Goal: Check status

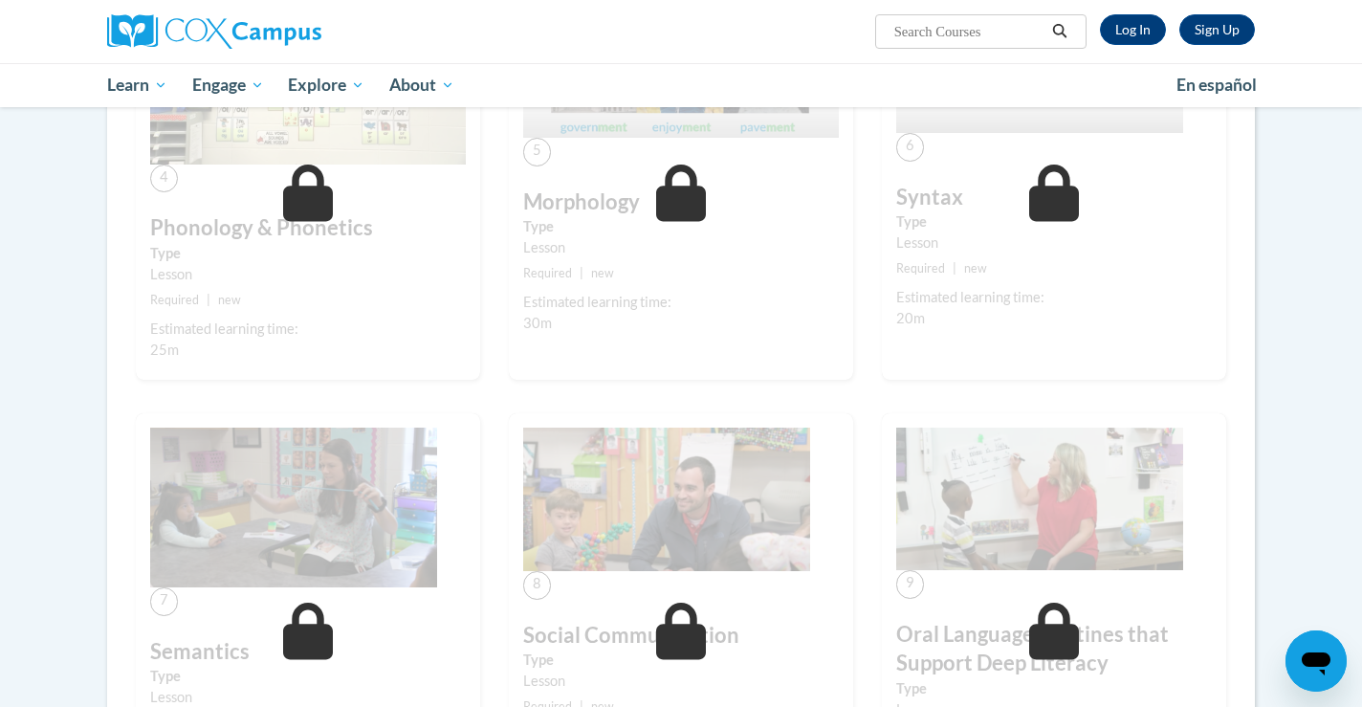
scroll to position [1020, 0]
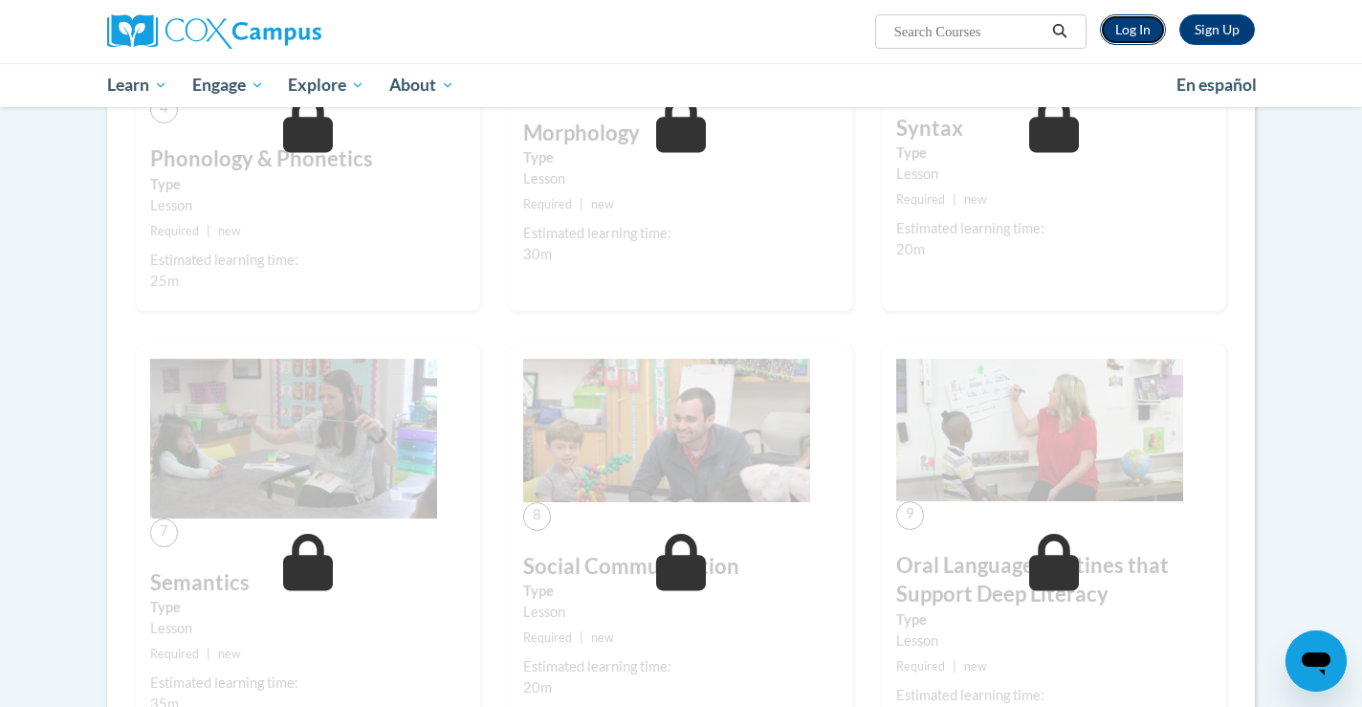
click at [1147, 43] on link "Log In" at bounding box center [1133, 29] width 66 height 31
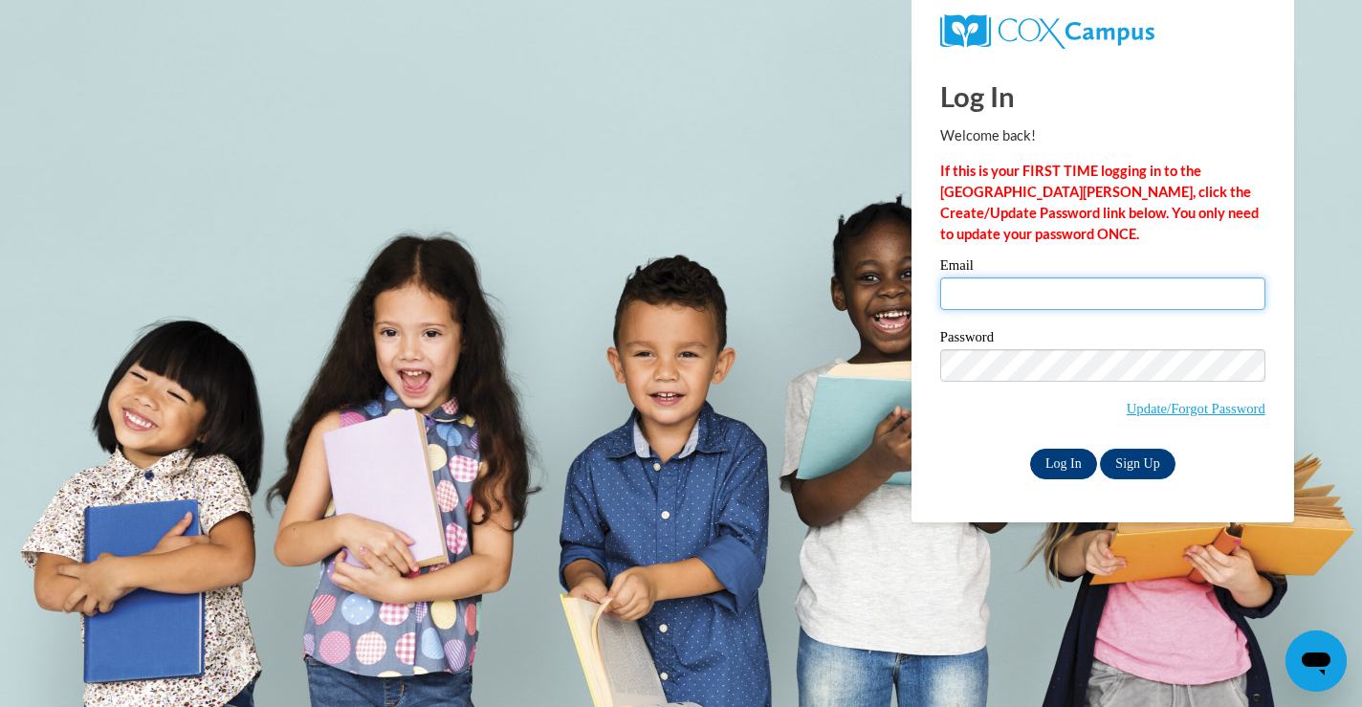
type input "[PERSON_NAME][EMAIL_ADDRESS][PERSON_NAME][PERSON_NAME][DOMAIN_NAME]"
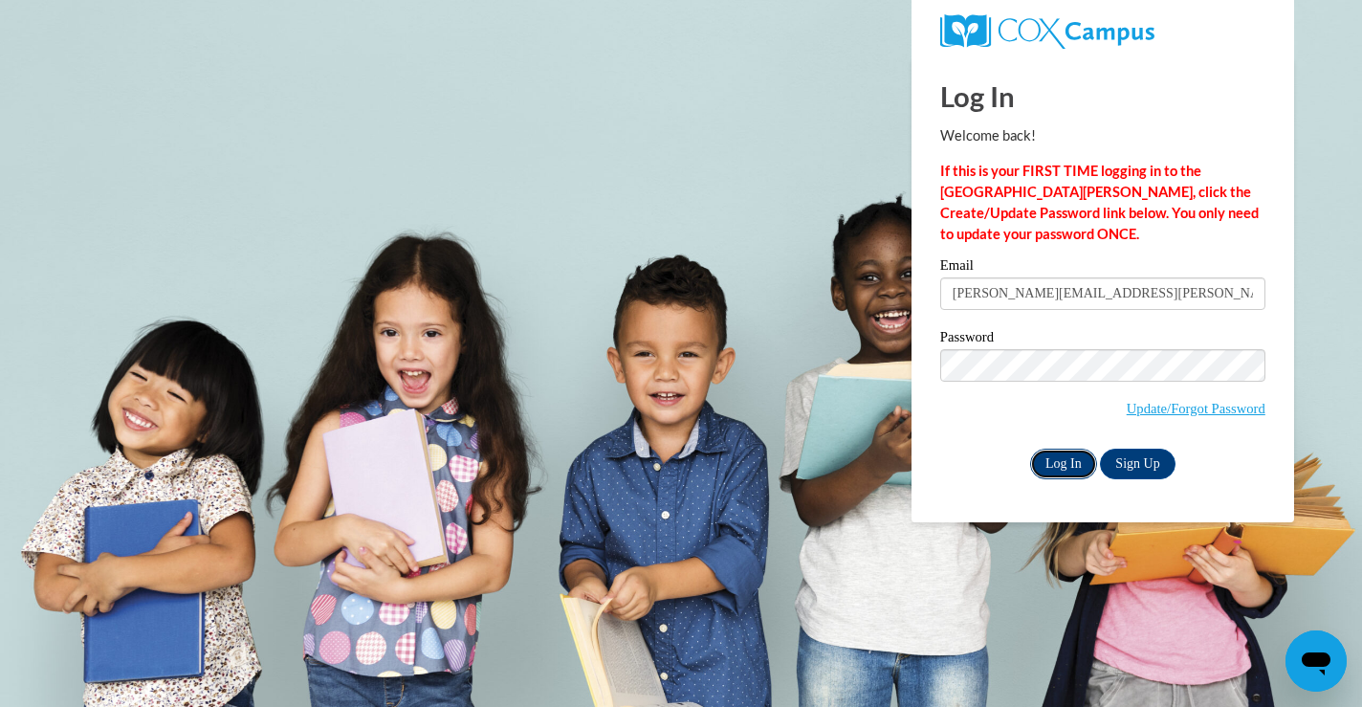
click at [1061, 464] on input "Log In" at bounding box center [1063, 464] width 67 height 31
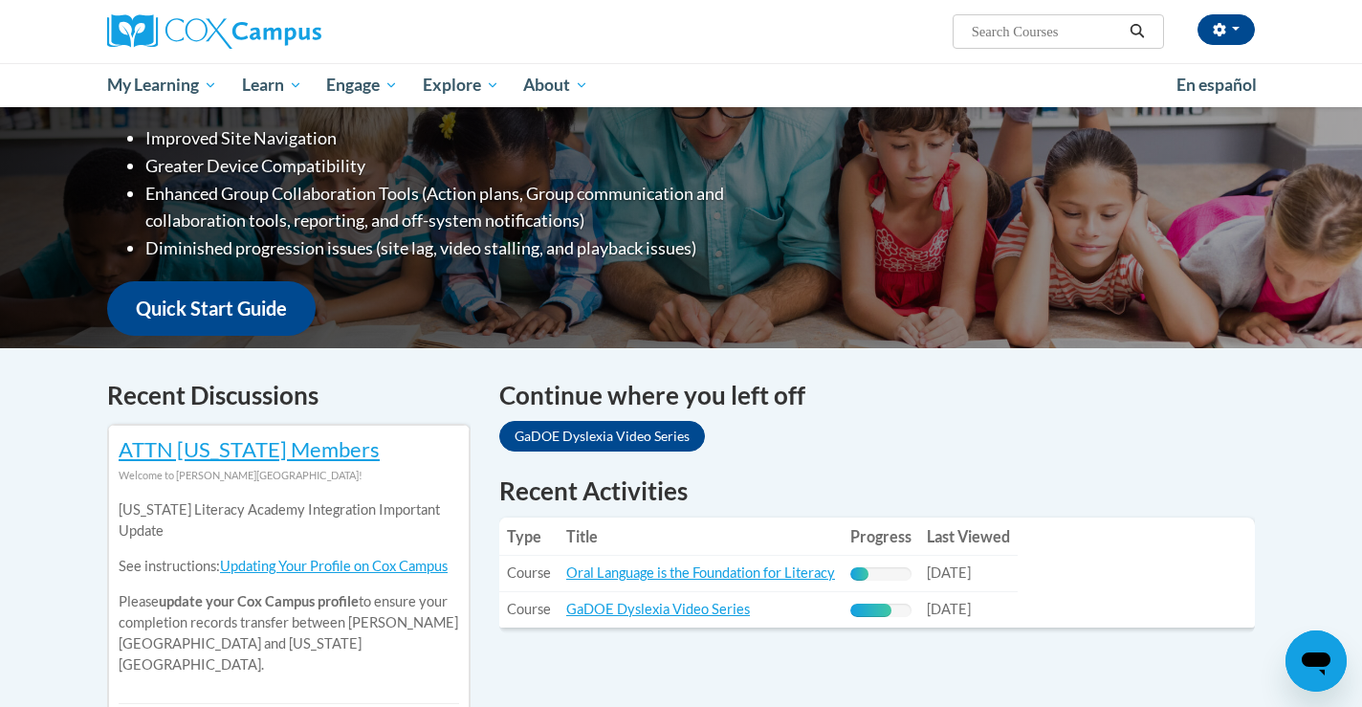
scroll to position [399, 0]
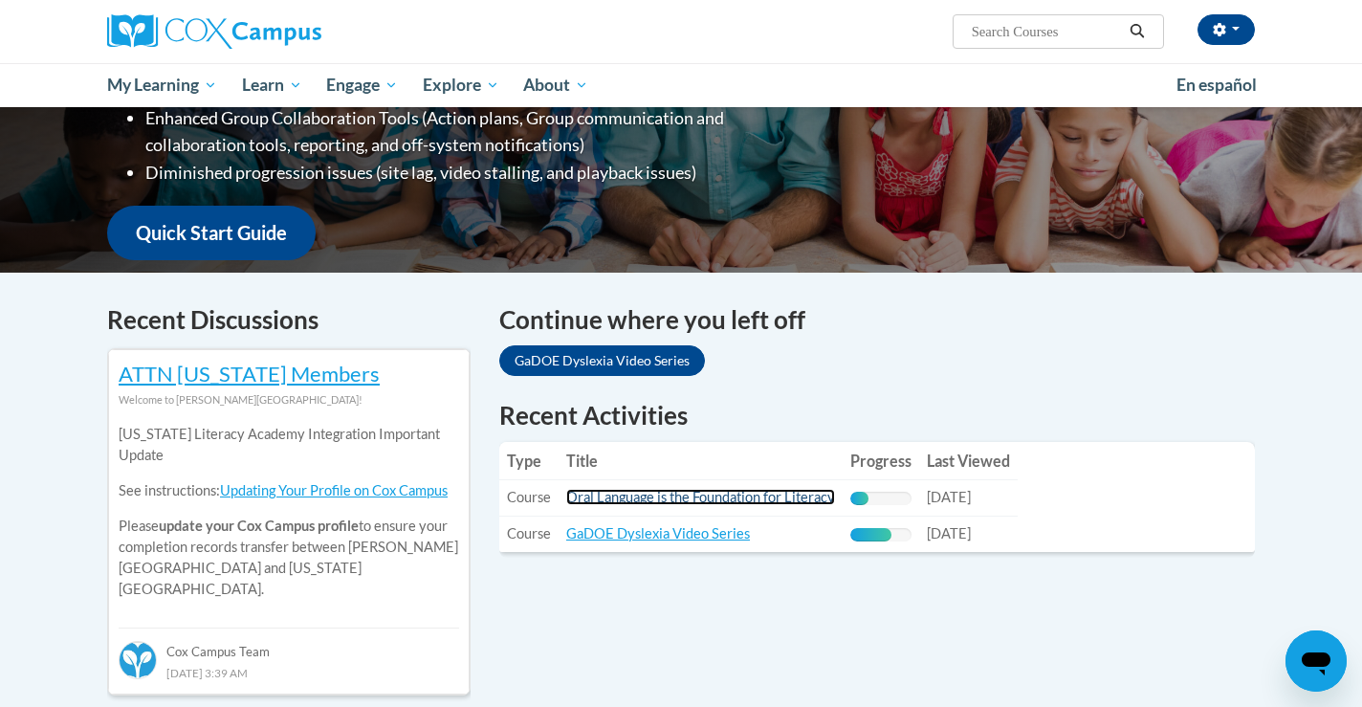
click at [763, 497] on link "Oral Language is the Foundation for Literacy" at bounding box center [700, 497] width 269 height 16
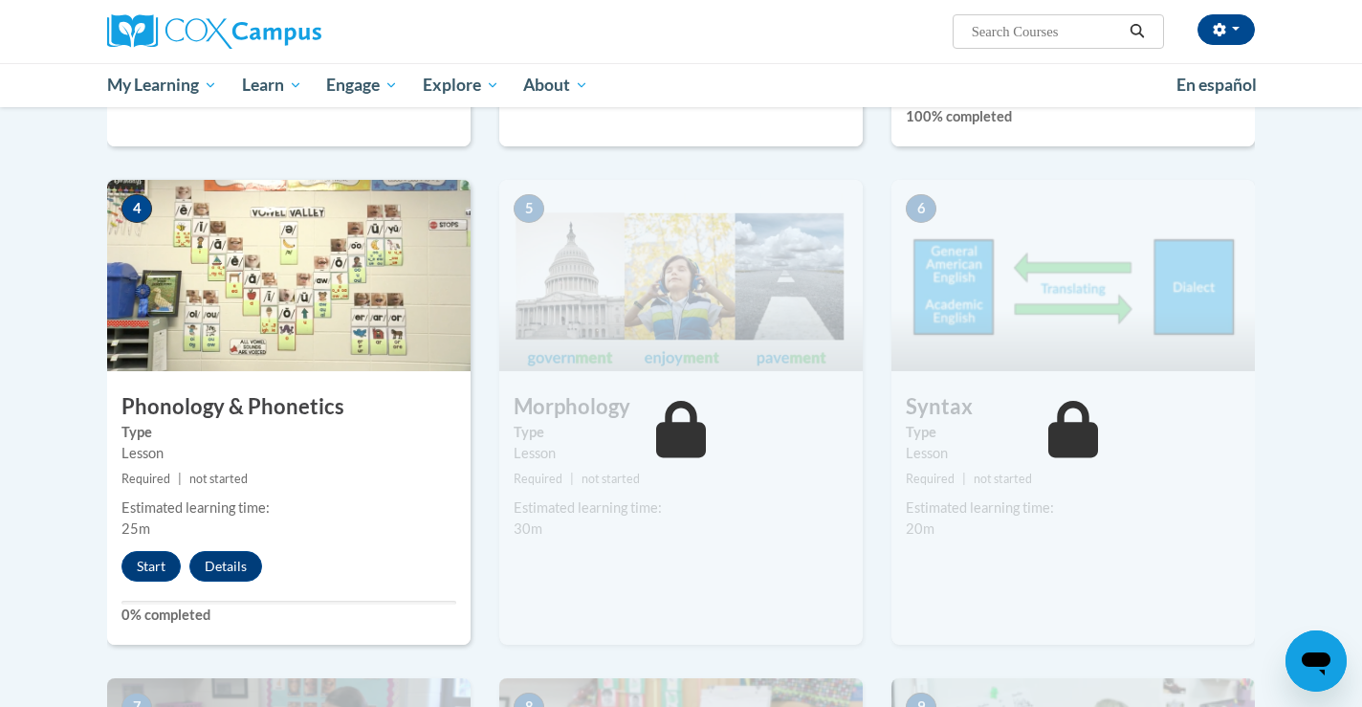
scroll to position [881, 0]
